Goal: Information Seeking & Learning: Learn about a topic

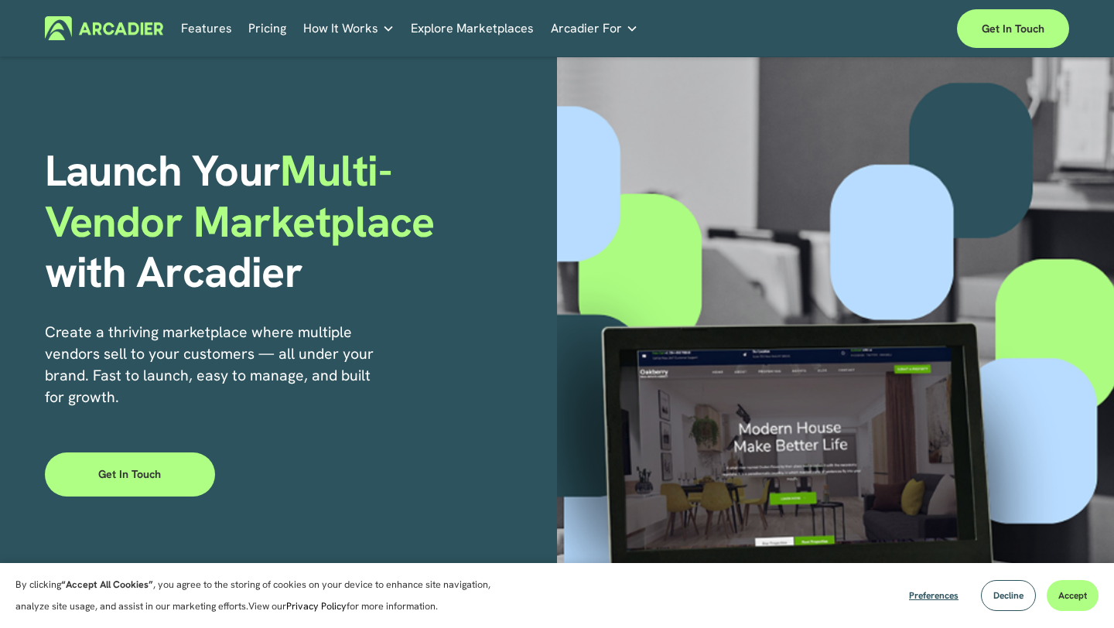
click at [271, 31] on link "Pricing" at bounding box center [267, 28] width 38 height 24
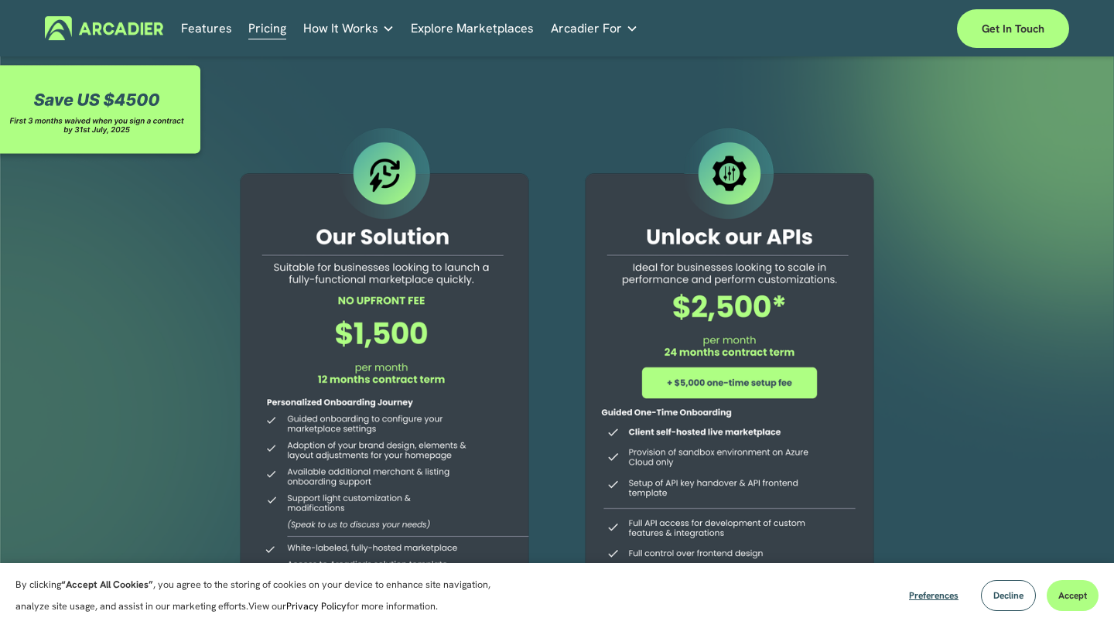
click at [452, 27] on link "Explore Marketplaces" at bounding box center [472, 28] width 123 height 24
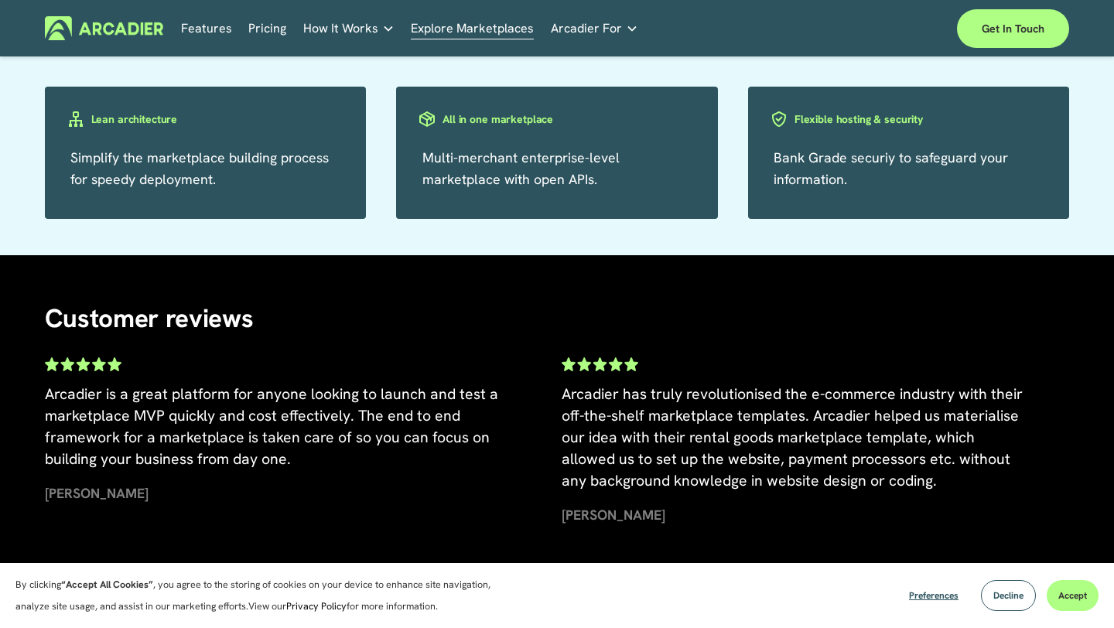
scroll to position [3334, 0]
